Goal: Transaction & Acquisition: Purchase product/service

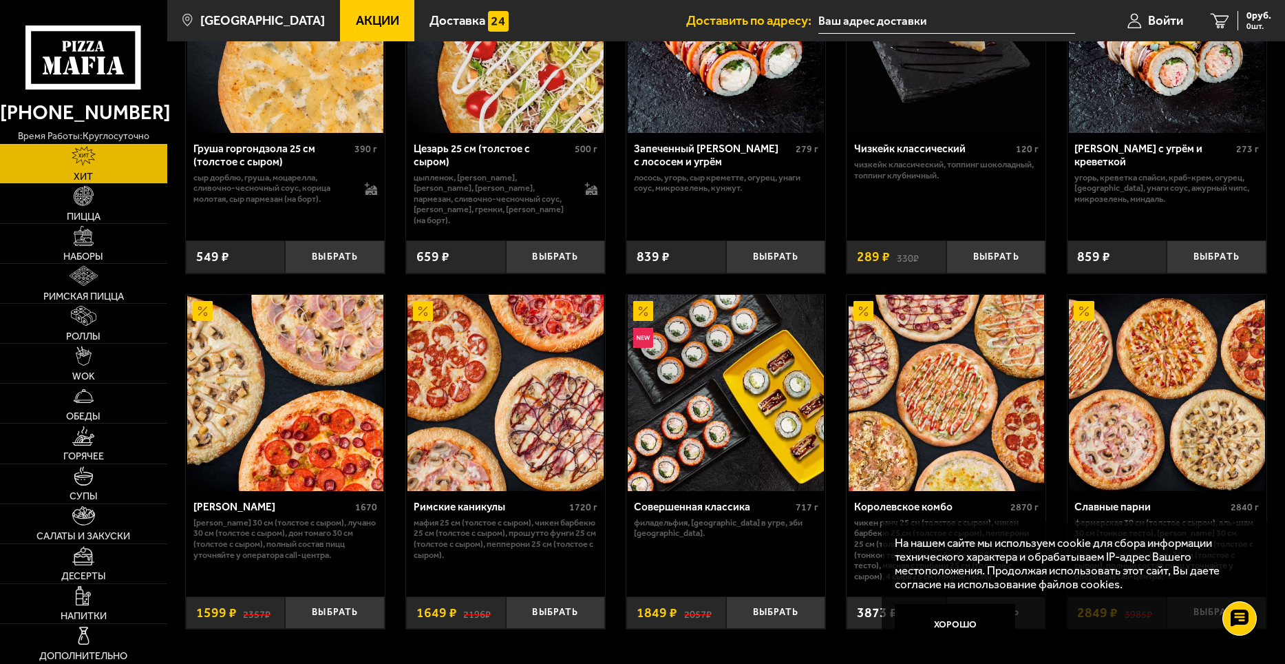
scroll to position [652, 0]
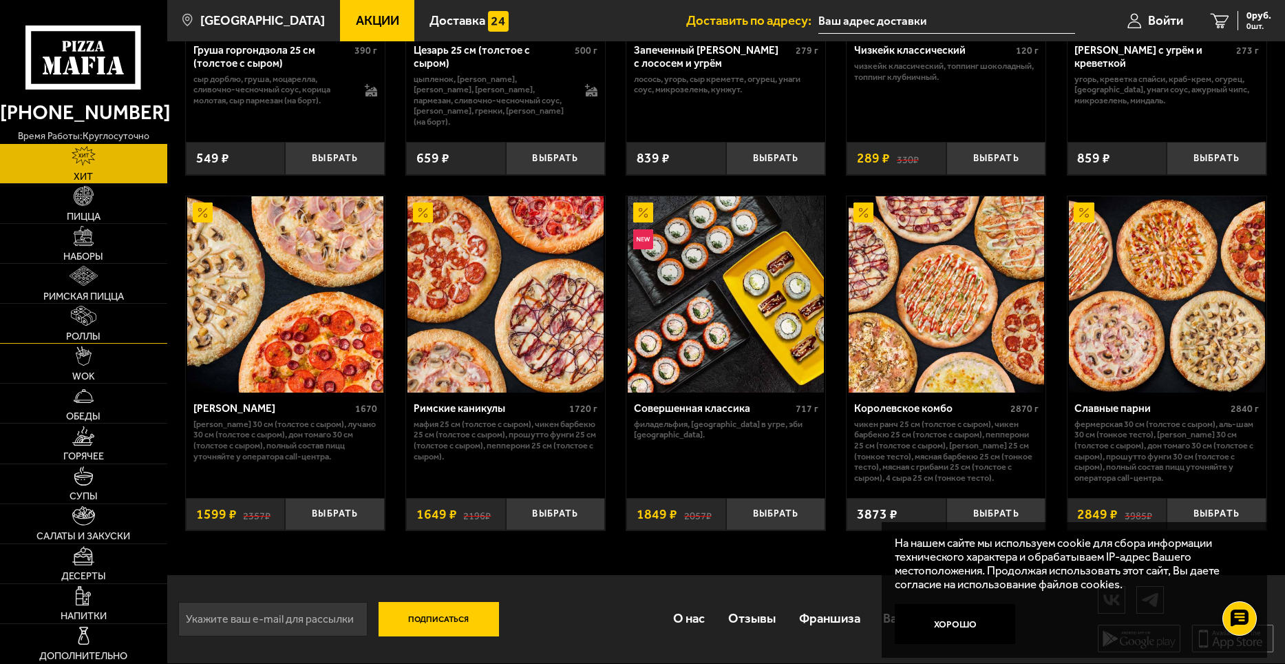
click at [135, 330] on link "Роллы" at bounding box center [83, 323] width 167 height 39
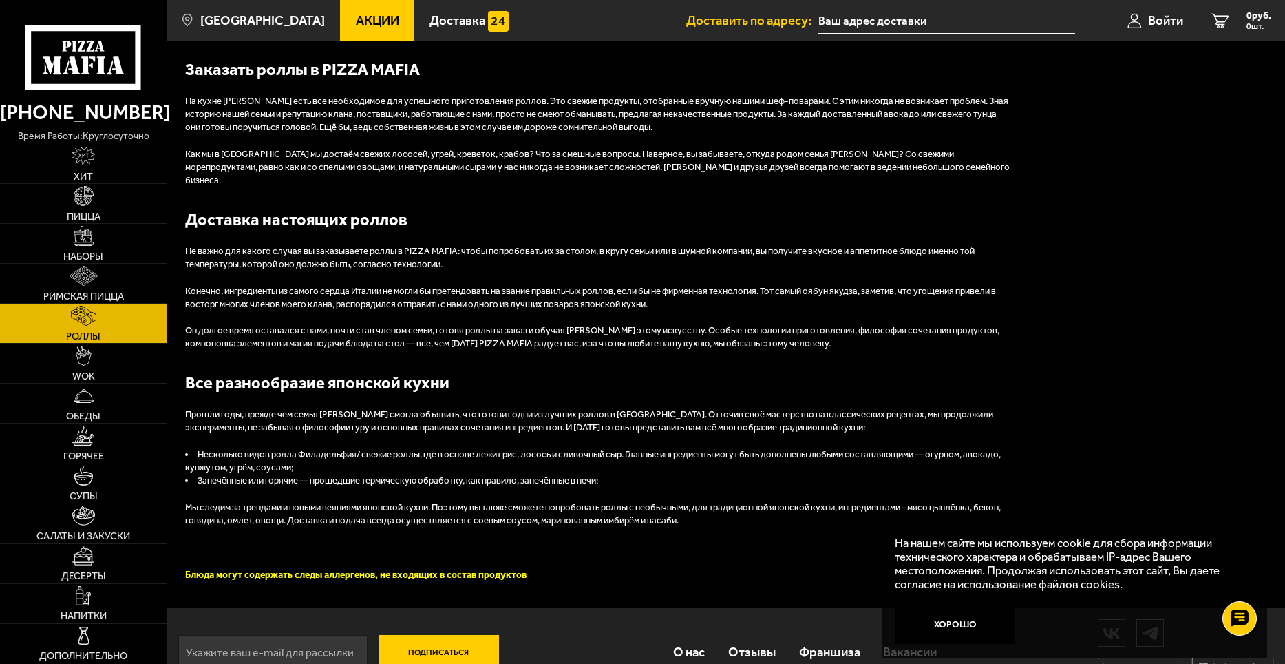
scroll to position [1596, 0]
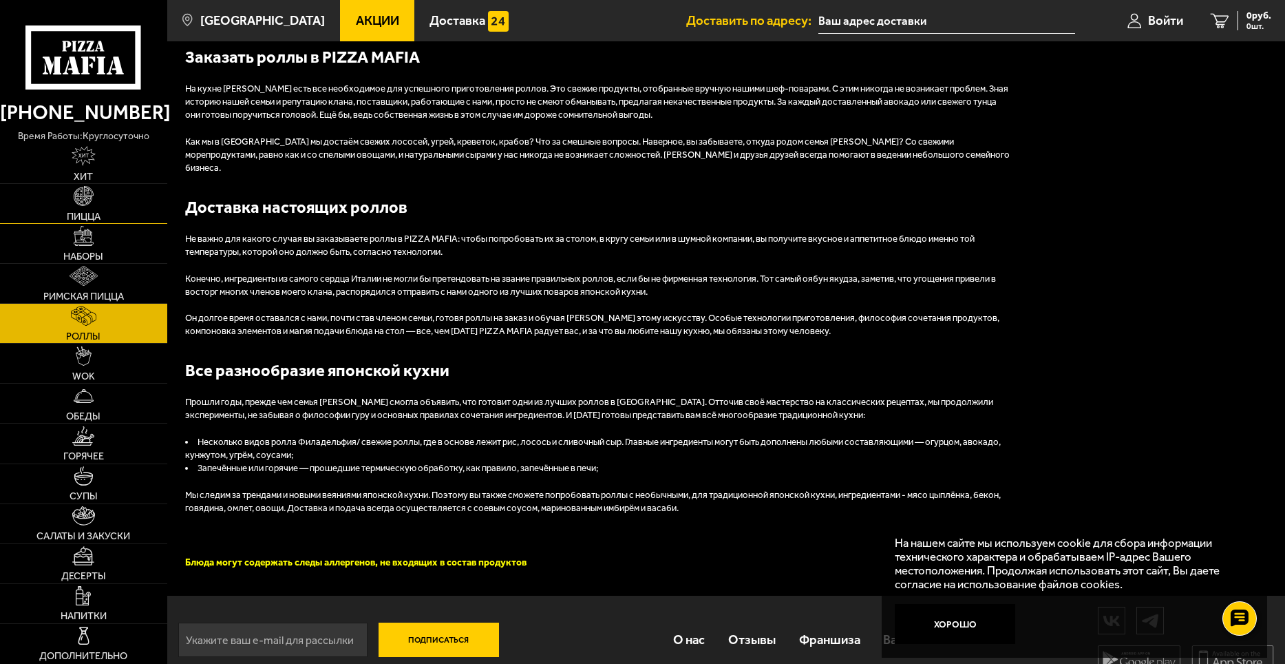
click at [93, 204] on img at bounding box center [84, 196] width 20 height 20
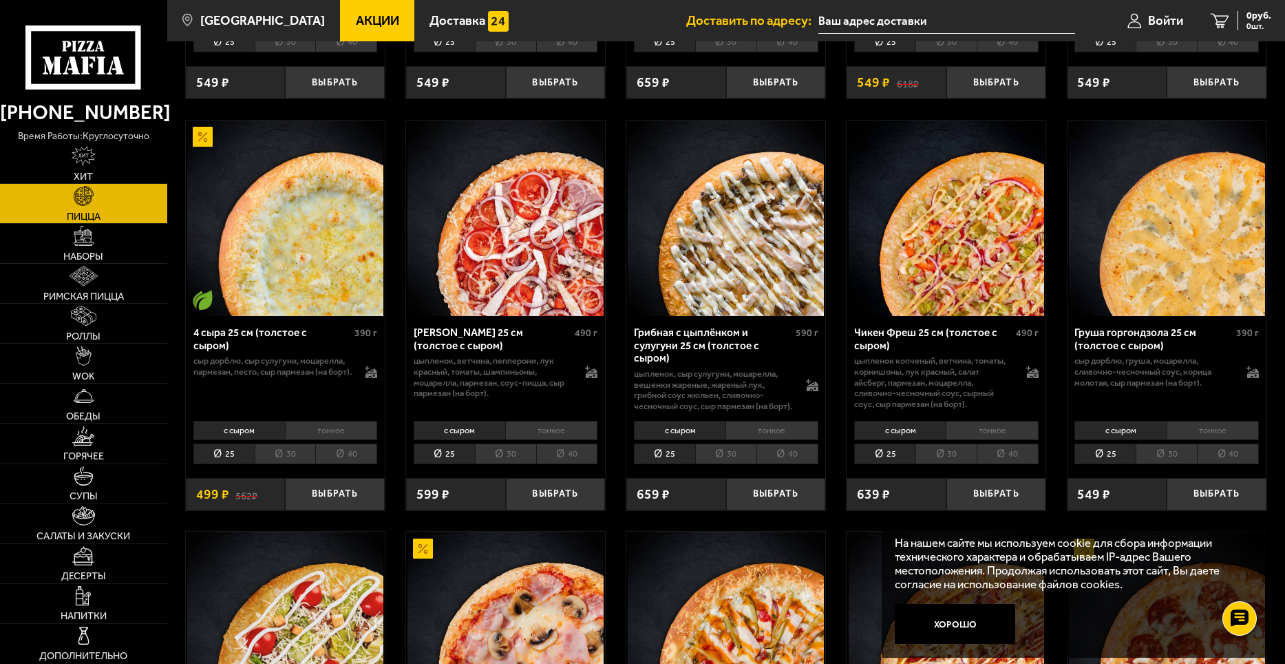
scroll to position [344, 0]
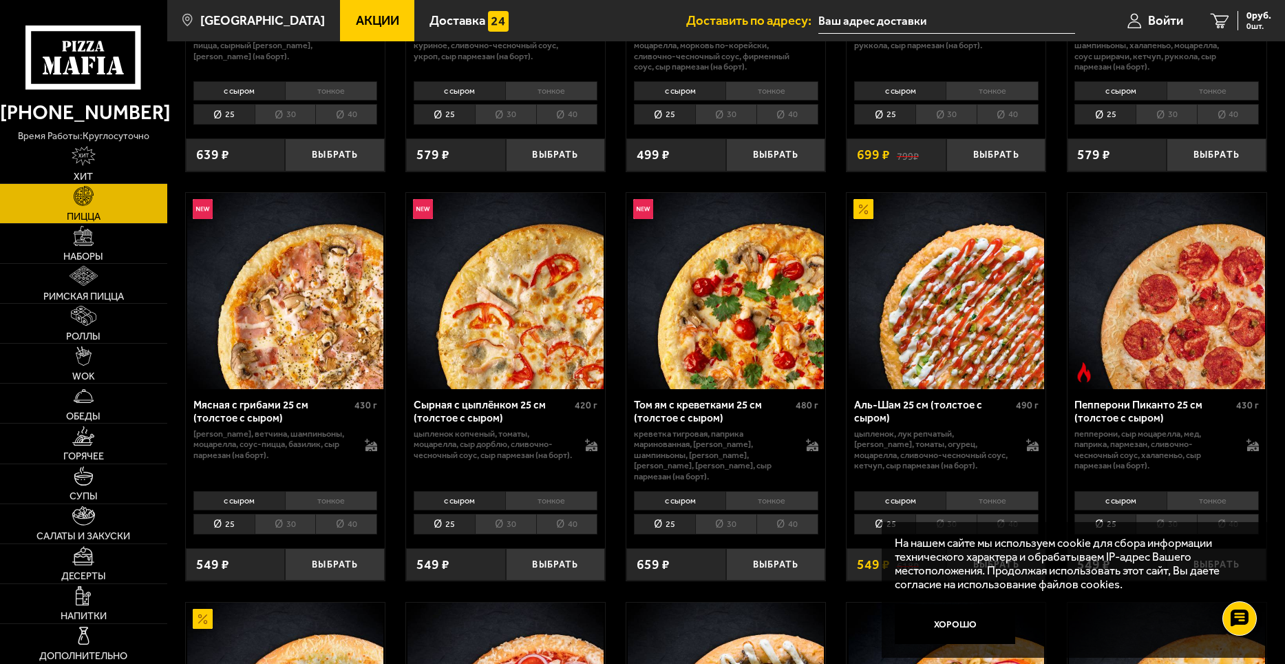
click at [929, 279] on img at bounding box center [947, 291] width 196 height 196
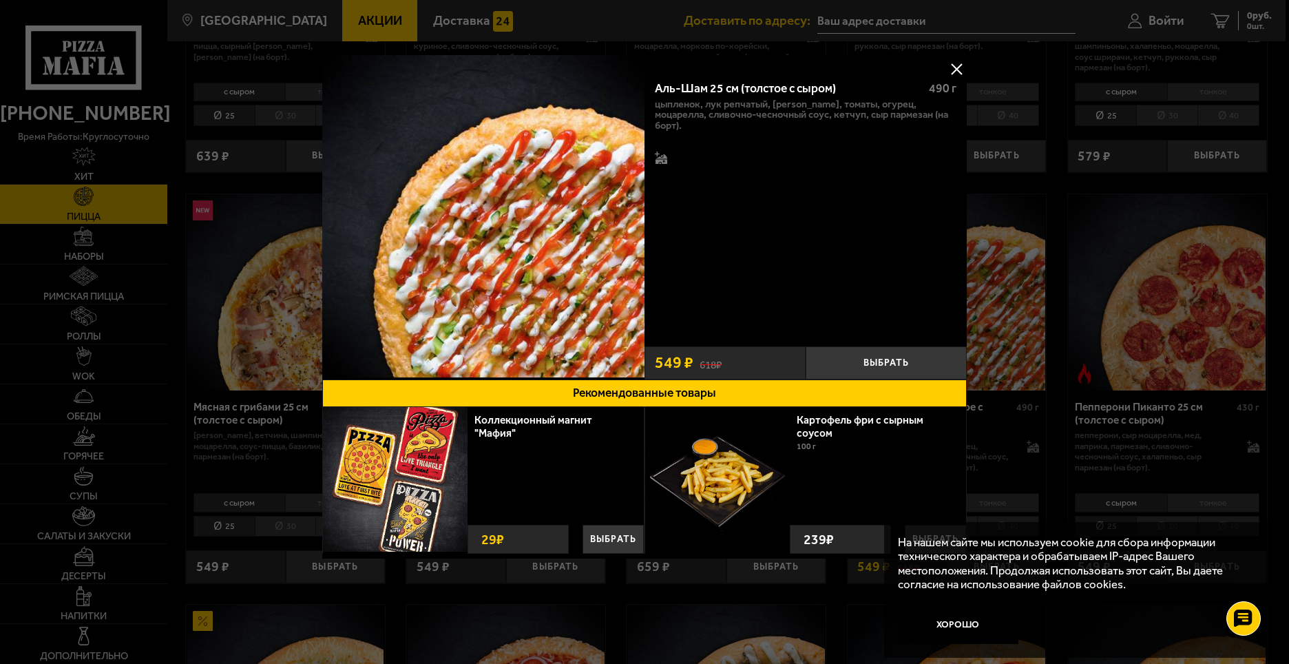
click at [586, 243] on img at bounding box center [483, 216] width 322 height 322
click at [575, 153] on img at bounding box center [483, 216] width 322 height 322
click at [946, 65] on button at bounding box center [956, 69] width 21 height 21
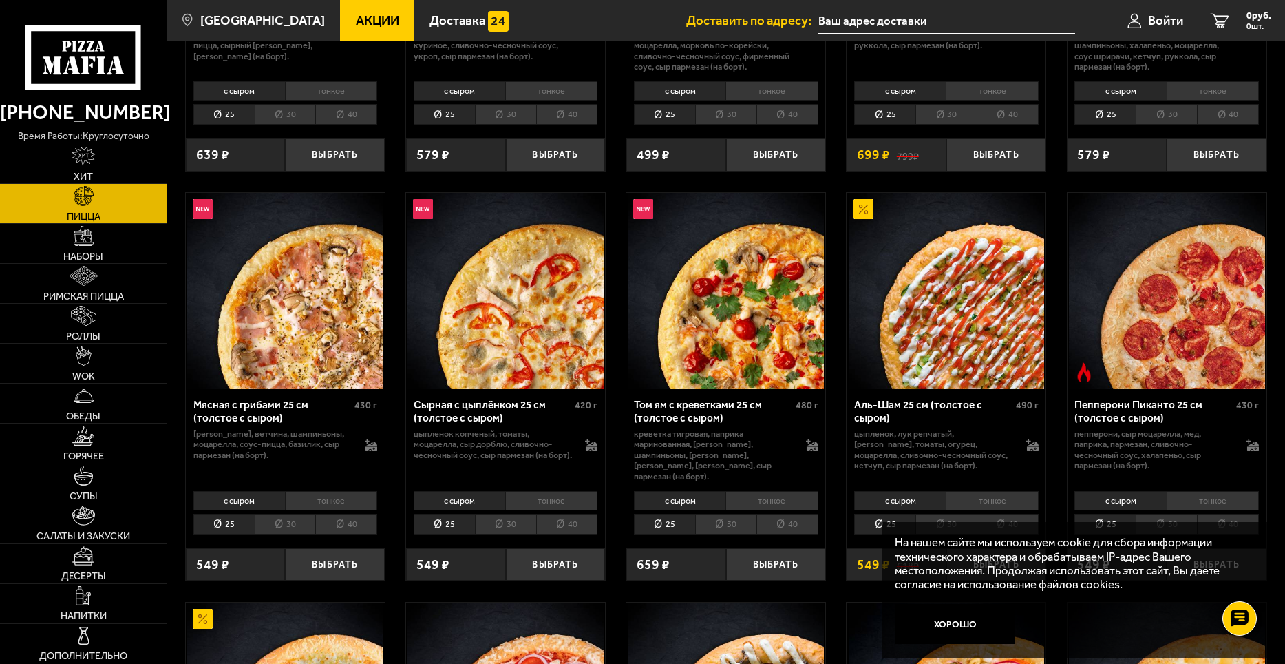
click at [1001, 491] on li "тонкое" at bounding box center [992, 500] width 92 height 19
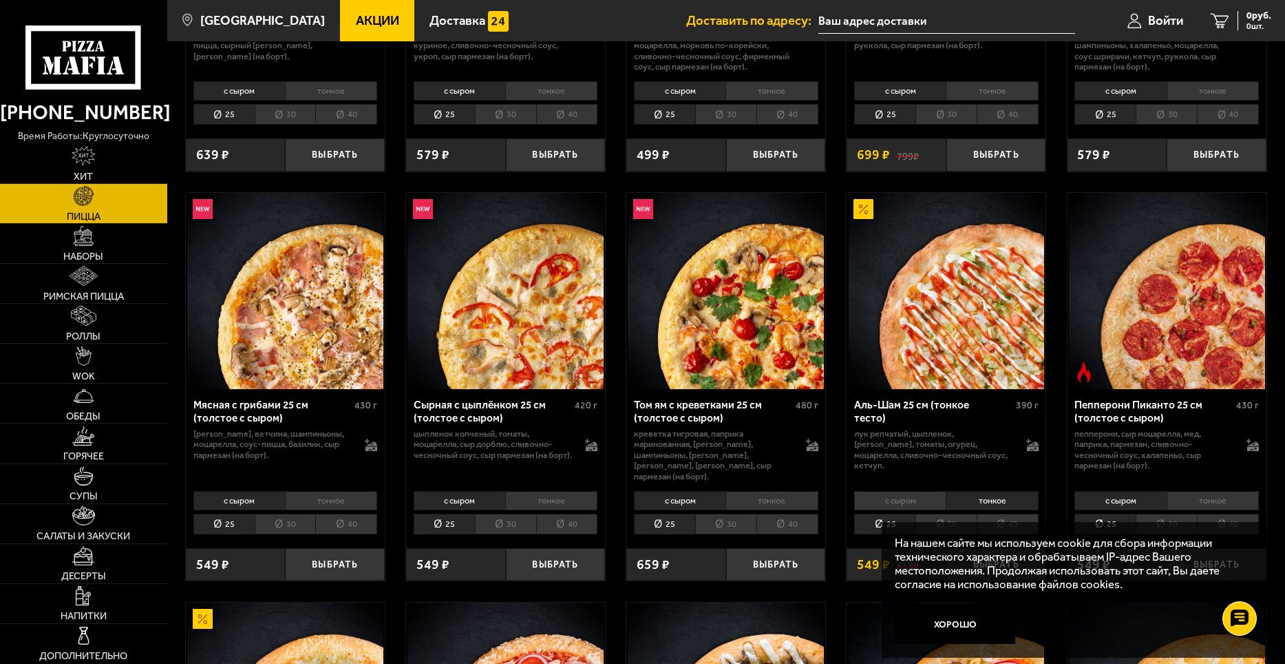
click at [889, 496] on li "с сыром" at bounding box center [900, 500] width 92 height 19
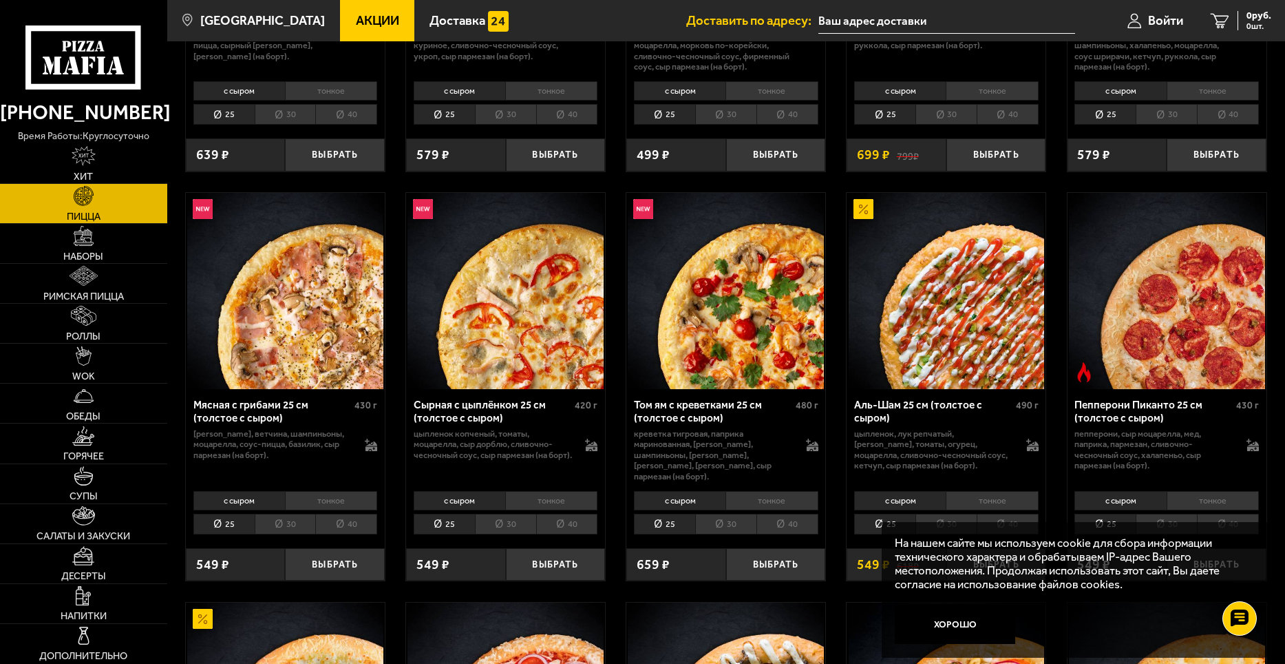
click at [986, 498] on li "тонкое" at bounding box center [992, 500] width 92 height 19
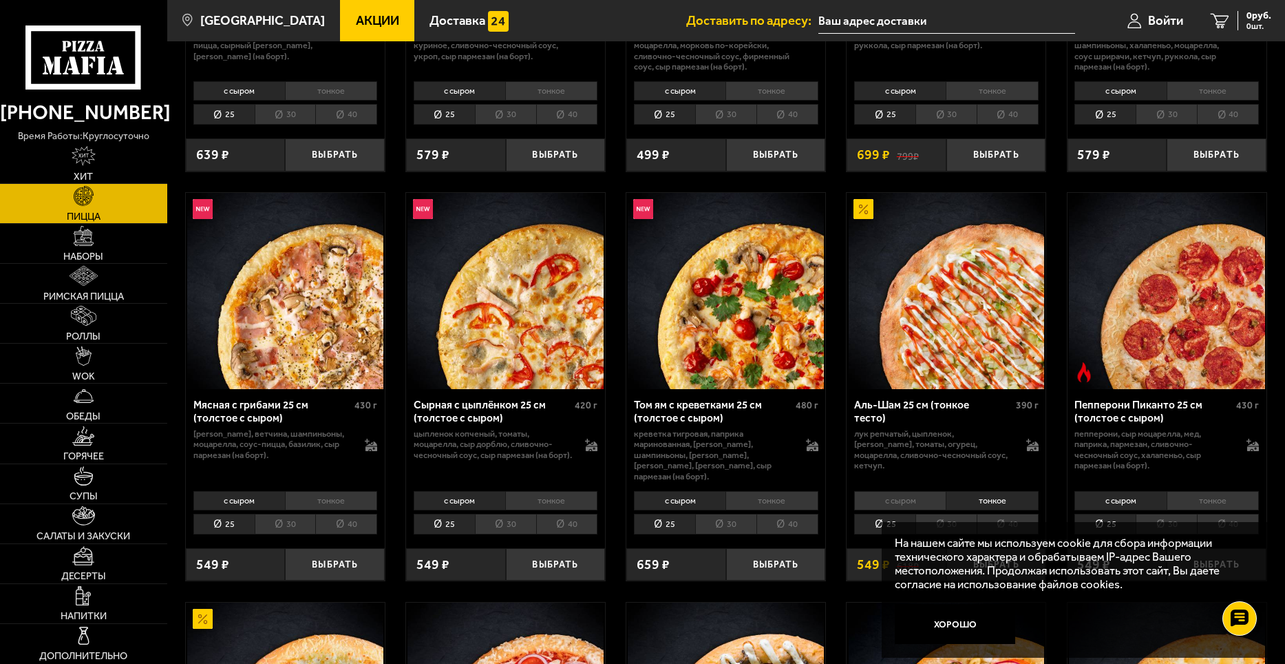
click at [938, 491] on li "с сыром" at bounding box center [900, 500] width 92 height 19
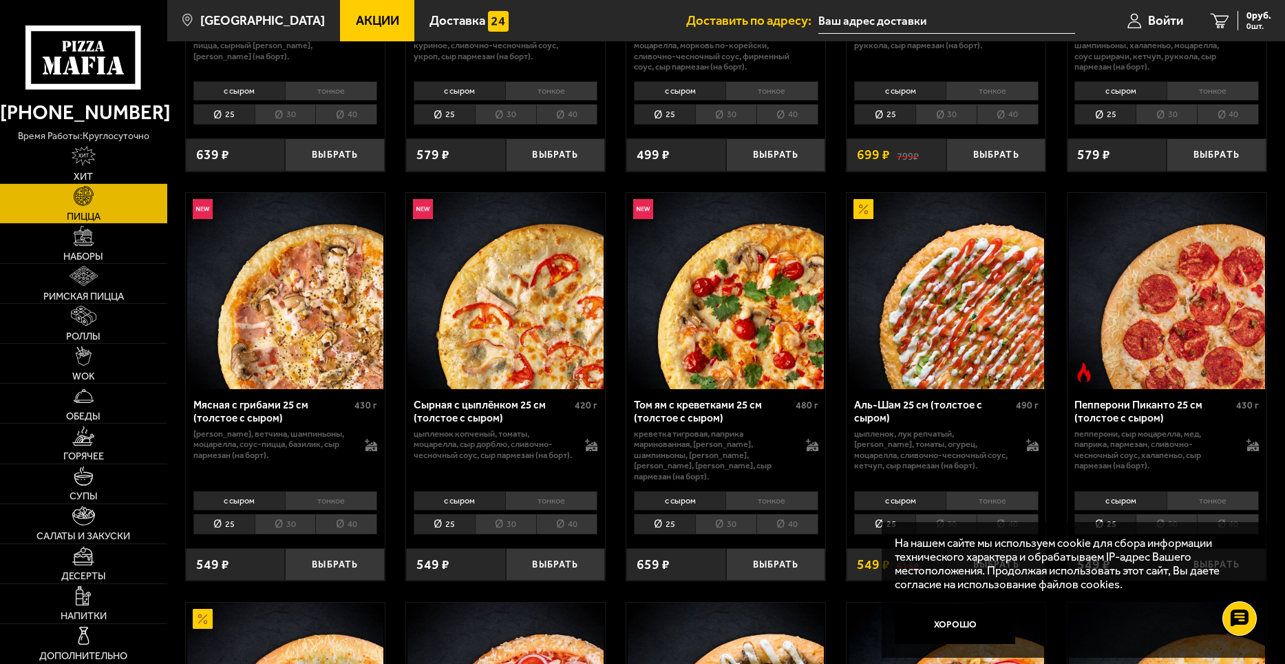
click at [983, 491] on li "тонкое" at bounding box center [992, 500] width 92 height 19
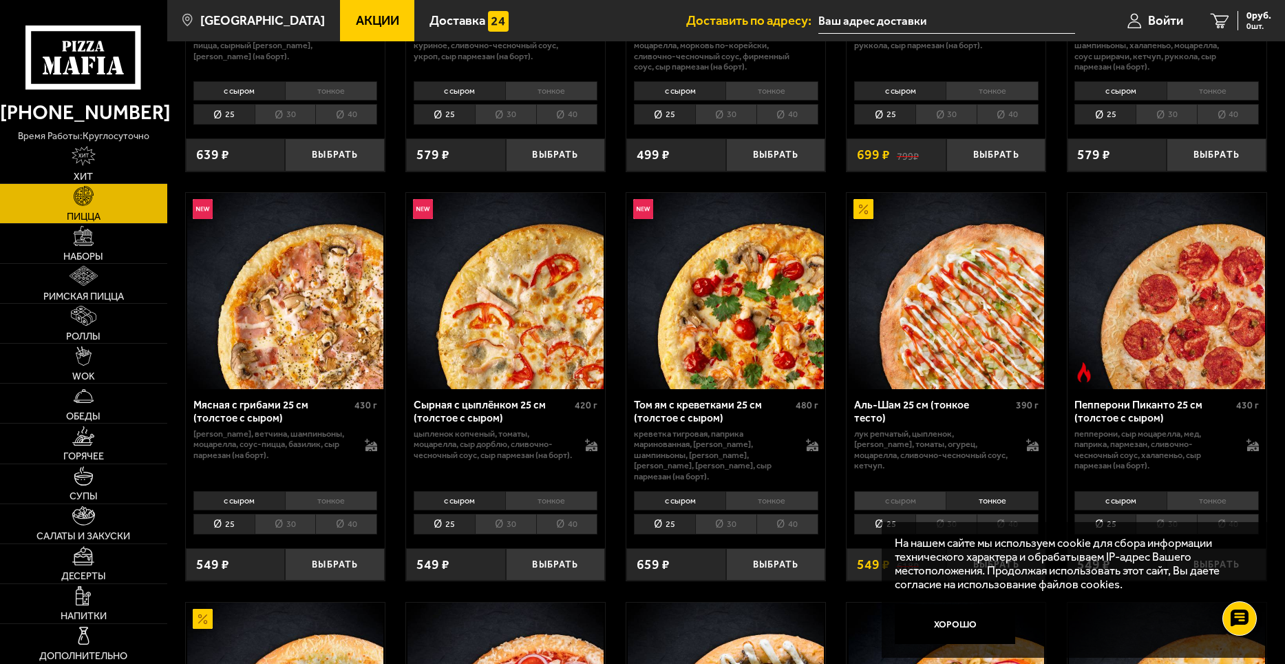
click at [913, 491] on li "с сыром" at bounding box center [900, 500] width 92 height 19
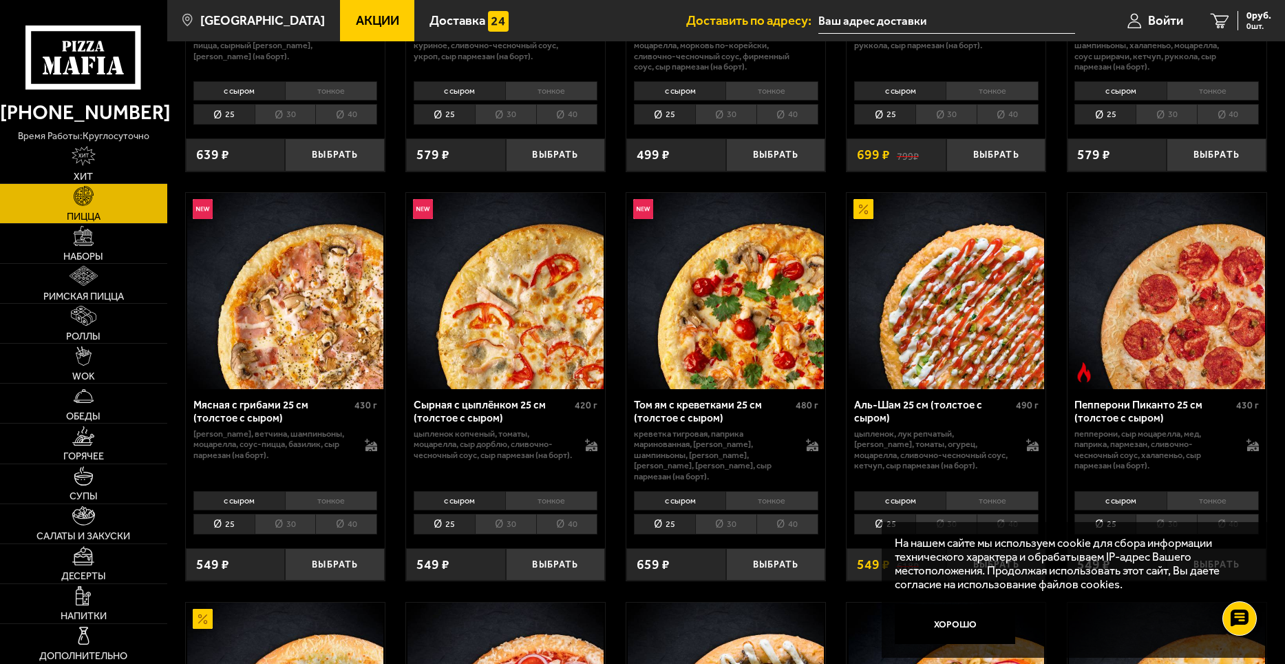
click at [966, 491] on li "тонкое" at bounding box center [992, 500] width 92 height 19
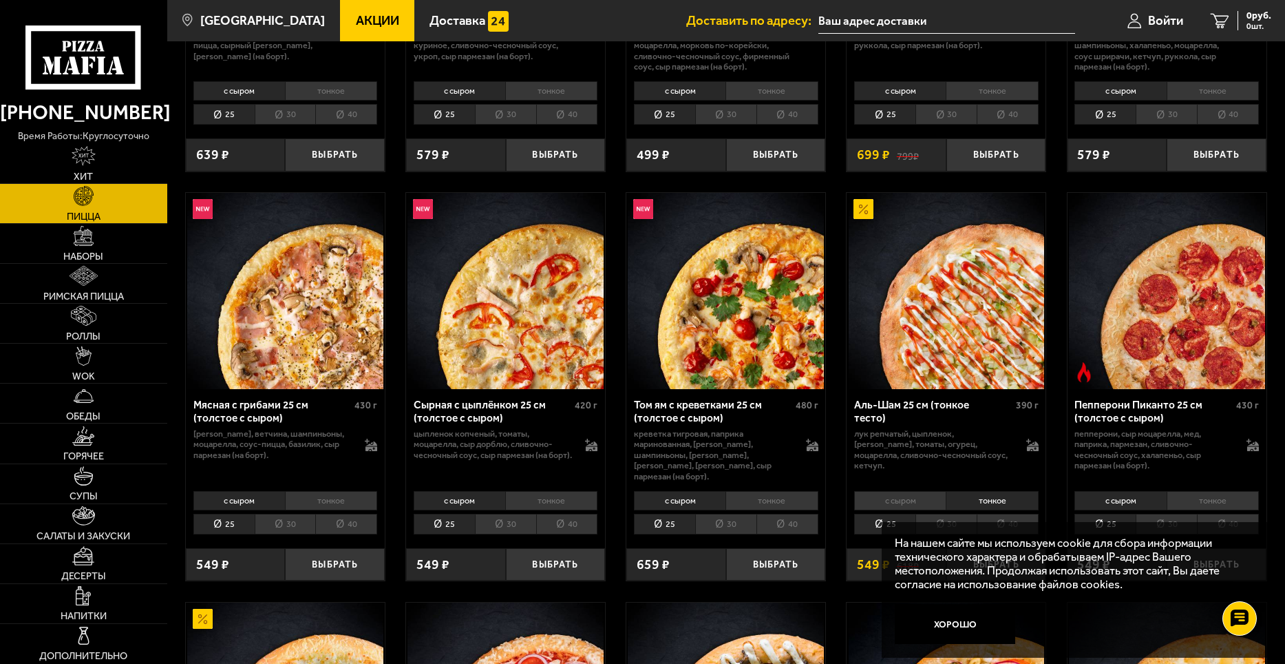
drag, startPoint x: 856, startPoint y: 438, endPoint x: 944, endPoint y: 439, distance: 88.1
click at [1017, 514] on li "40" at bounding box center [1008, 523] width 62 height 21
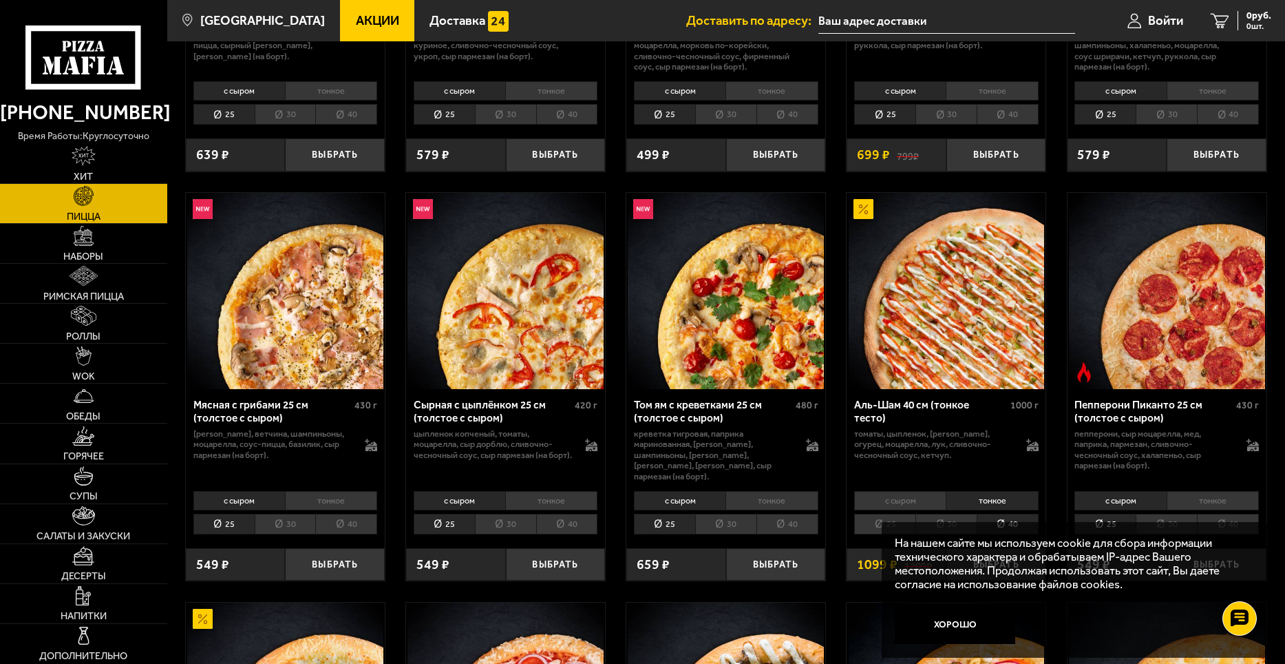
click at [996, 491] on li "тонкое" at bounding box center [992, 500] width 92 height 19
click at [934, 491] on li "с сыром" at bounding box center [900, 500] width 92 height 19
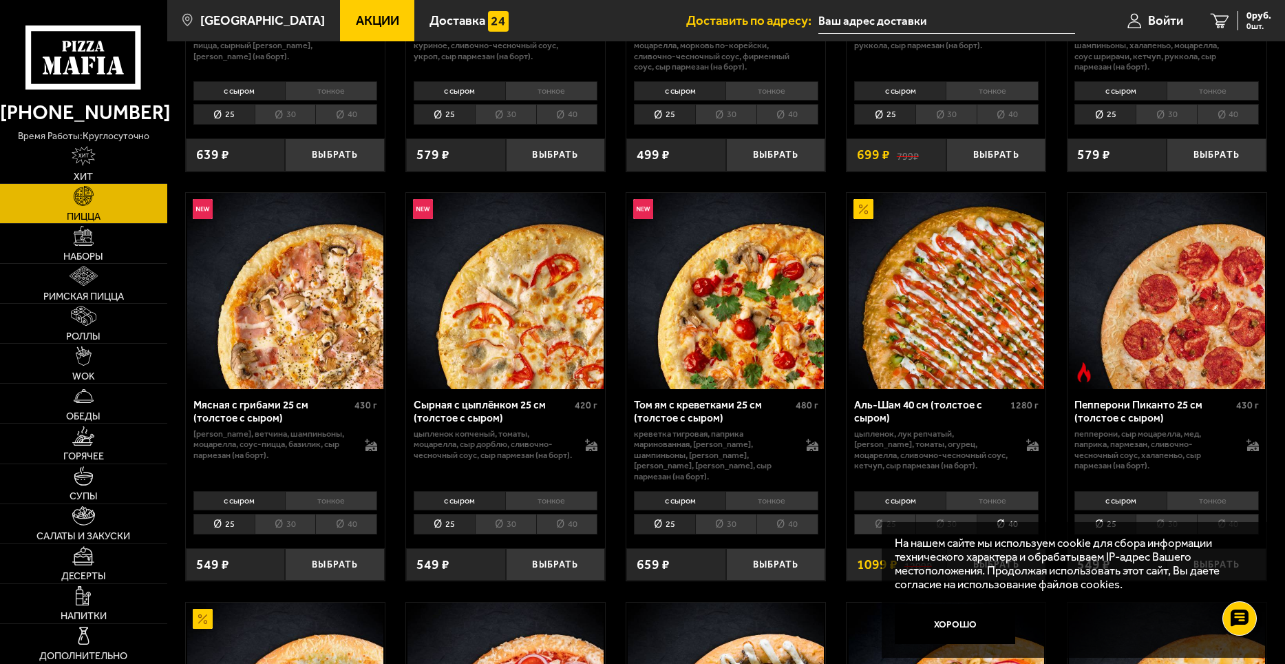
click at [988, 491] on li "тонкое" at bounding box center [992, 500] width 92 height 19
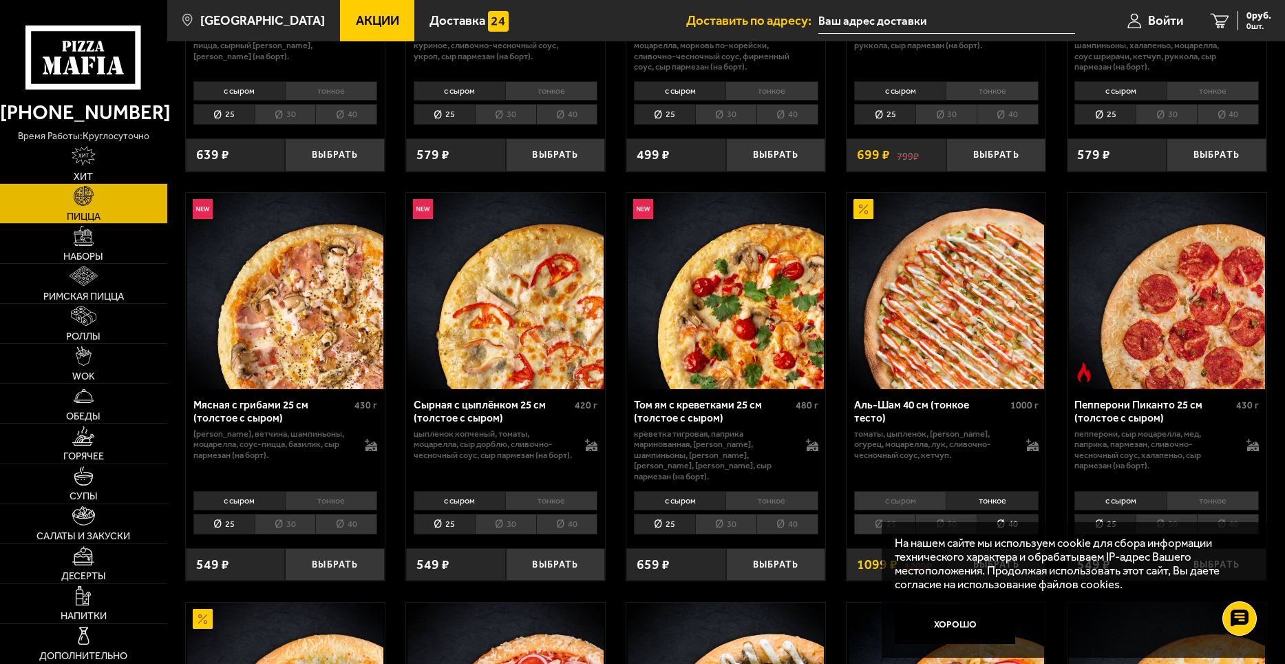
click at [937, 513] on li "30" at bounding box center [945, 523] width 61 height 21
click at [913, 513] on li "25" at bounding box center [884, 523] width 61 height 21
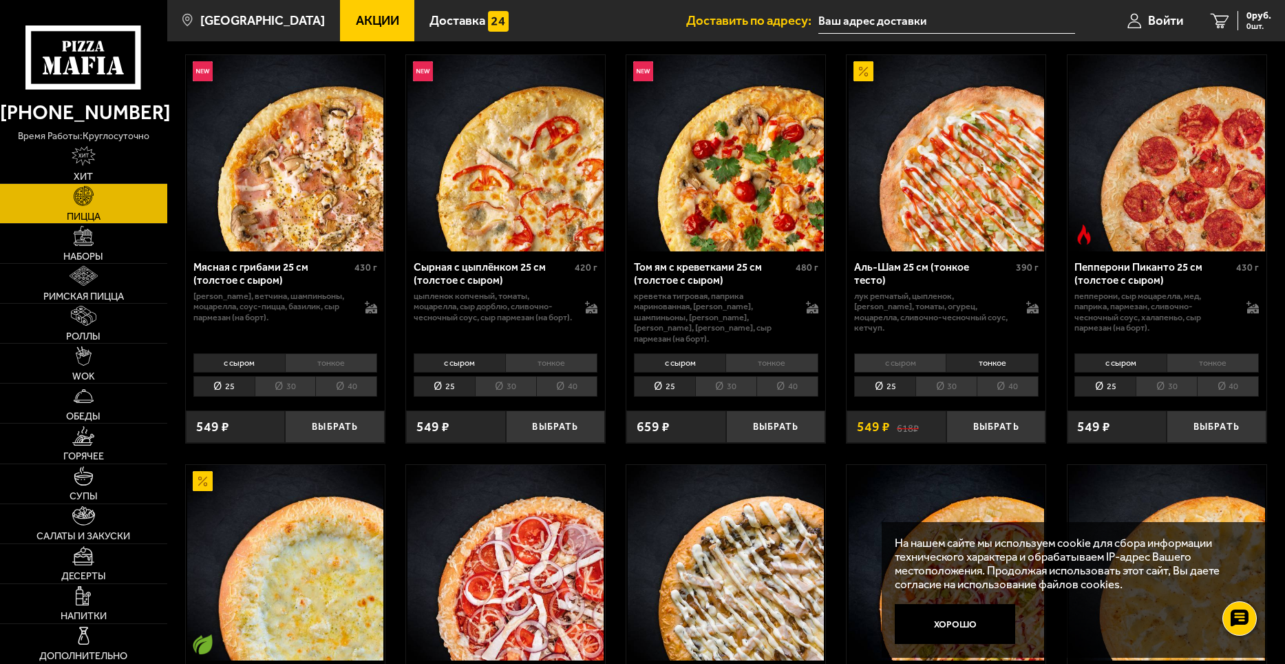
scroll to position [138, 0]
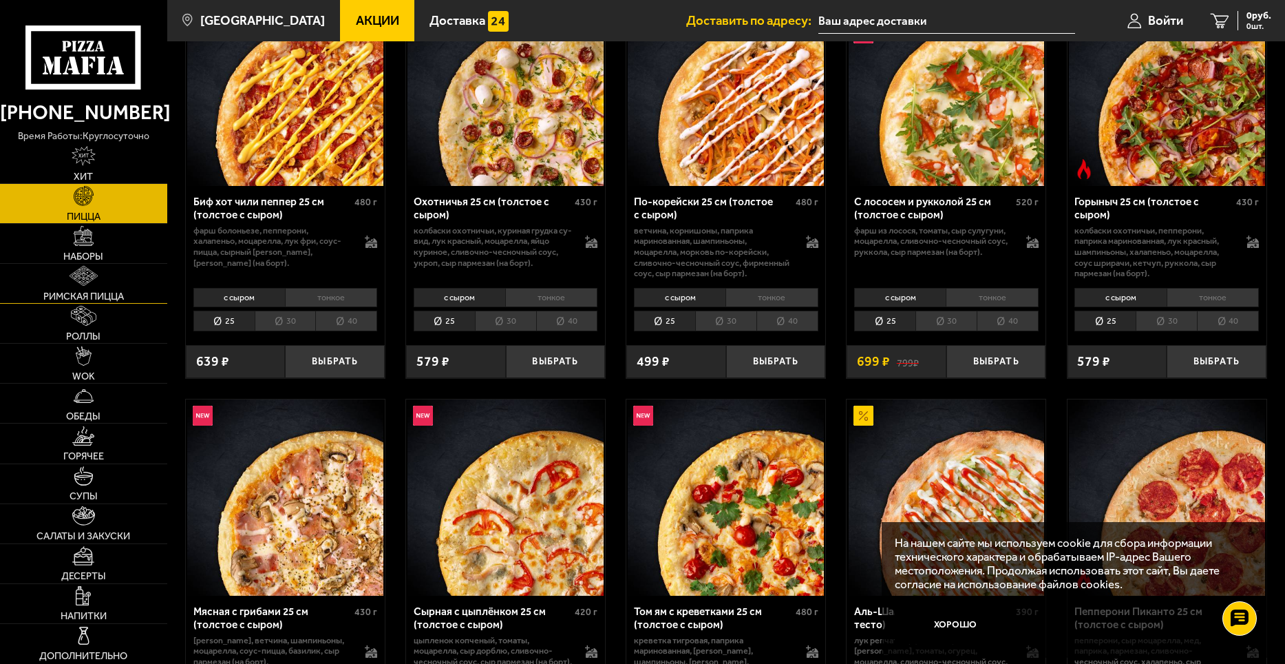
click at [134, 277] on link "Римская пицца" at bounding box center [83, 283] width 167 height 39
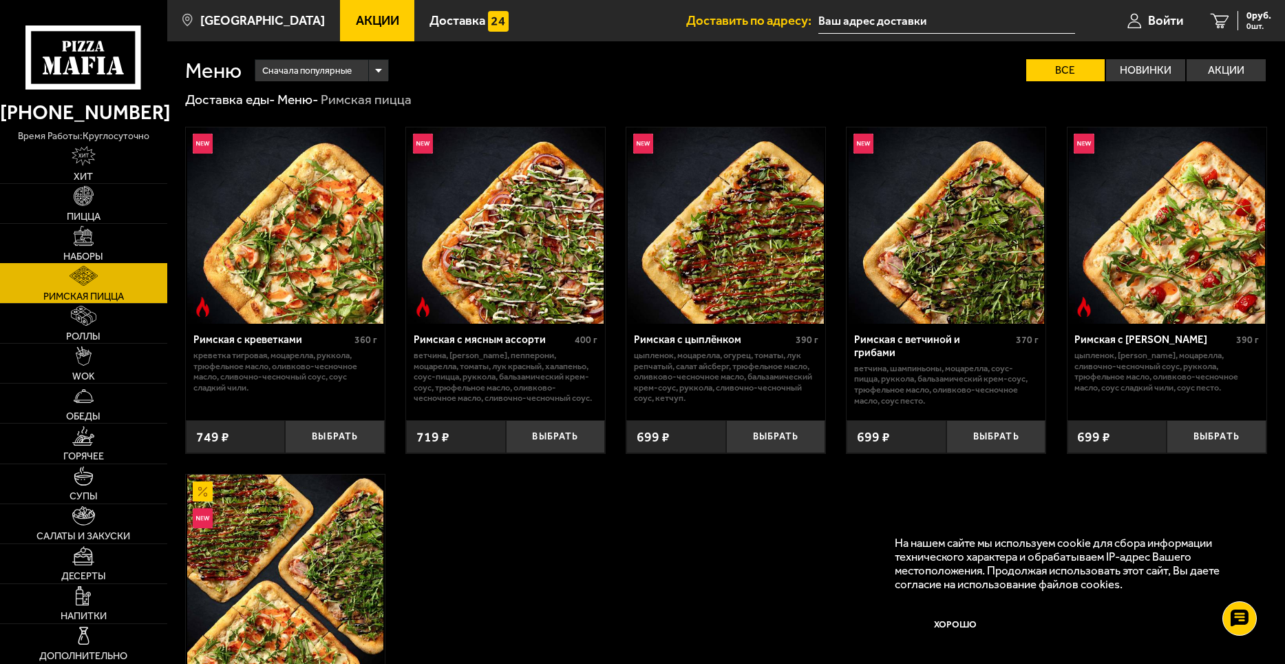
click at [136, 242] on link "Наборы" at bounding box center [83, 243] width 167 height 39
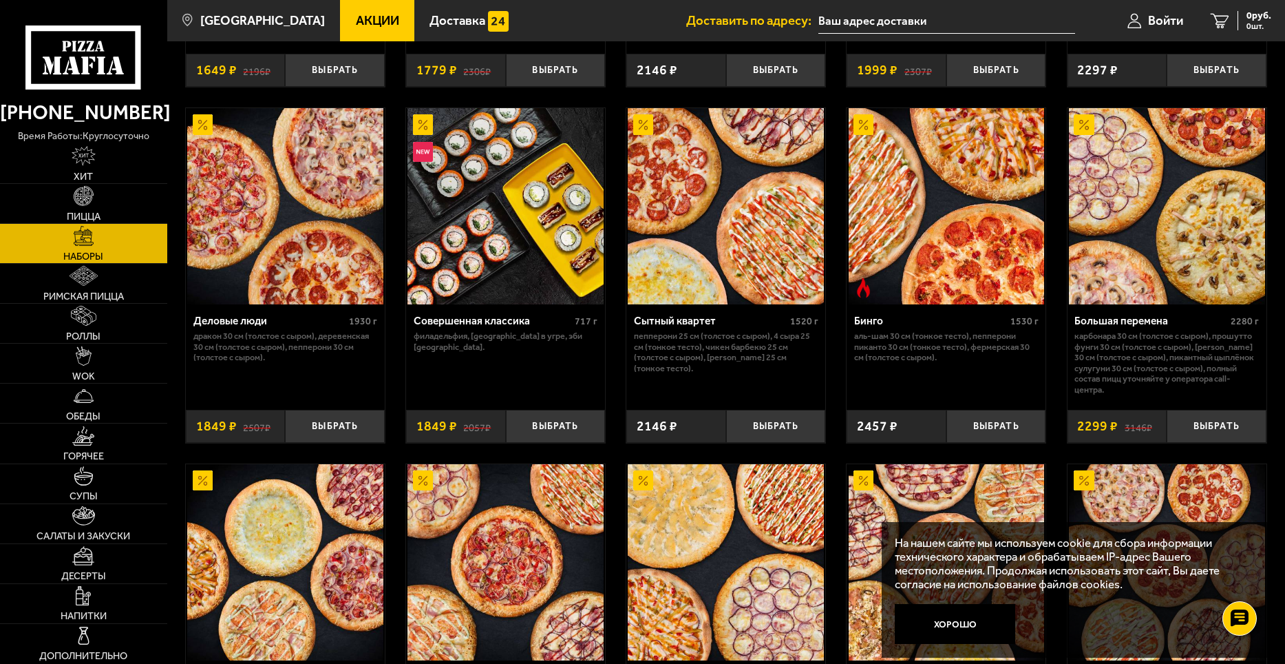
scroll to position [1445, 0]
